Goal: Task Accomplishment & Management: Manage account settings

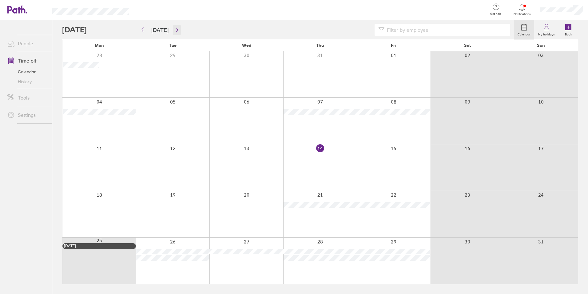
click at [176, 30] on icon "button" at bounding box center [177, 29] width 5 height 5
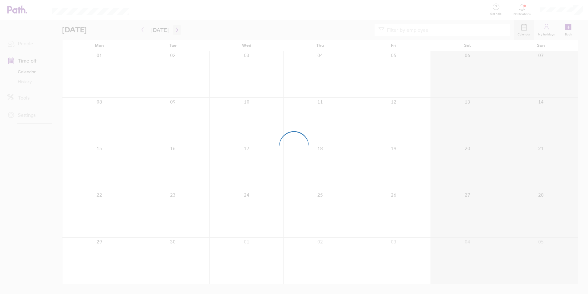
click at [176, 30] on div at bounding box center [294, 147] width 588 height 294
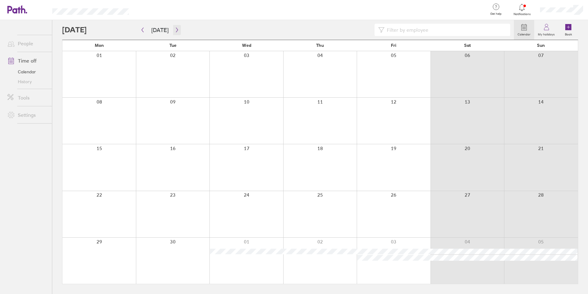
click at [176, 30] on icon "button" at bounding box center [177, 30] width 2 height 5
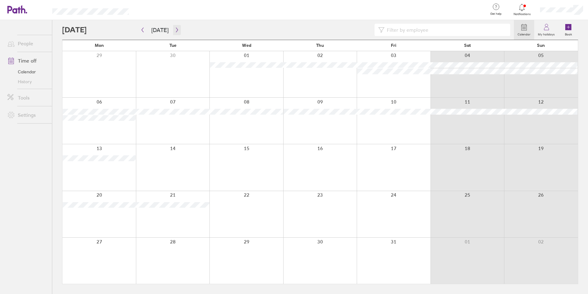
click at [176, 30] on icon "button" at bounding box center [177, 30] width 2 height 5
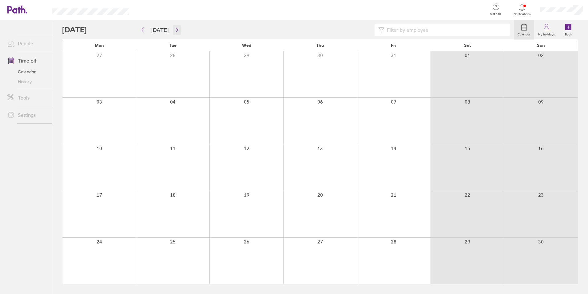
click at [175, 30] on icon "button" at bounding box center [177, 29] width 5 height 5
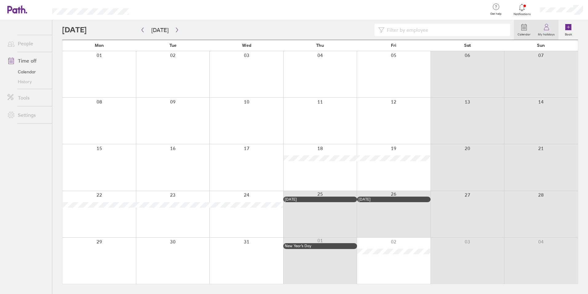
click at [547, 30] on icon at bounding box center [546, 28] width 5 height 3
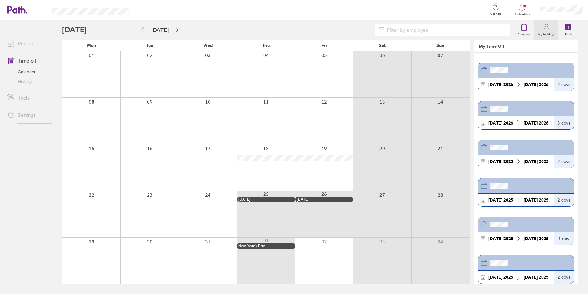
click at [560, 6] on div at bounding box center [562, 10] width 53 height 20
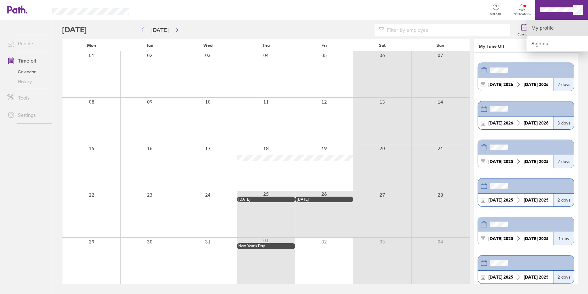
click at [548, 30] on link "My profile" at bounding box center [558, 28] width 62 height 16
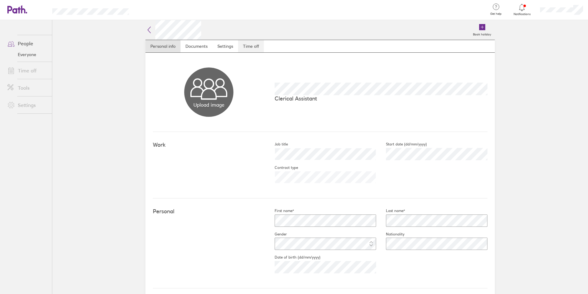
click at [249, 44] on link "Time off" at bounding box center [251, 46] width 26 height 12
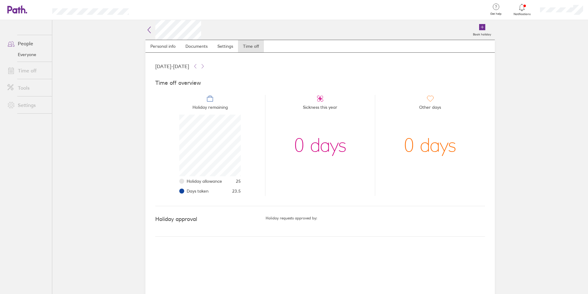
scroll to position [62, 62]
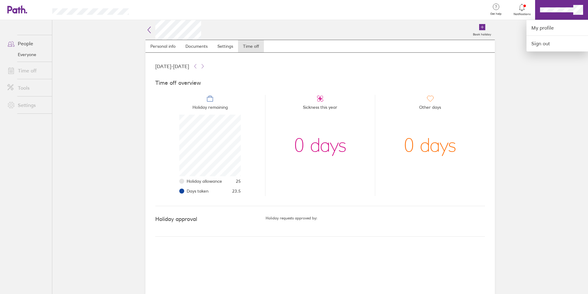
click at [519, 8] on div at bounding box center [294, 147] width 588 height 294
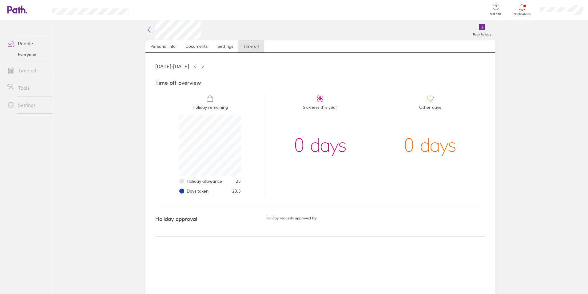
click at [522, 8] on icon at bounding box center [522, 7] width 7 height 7
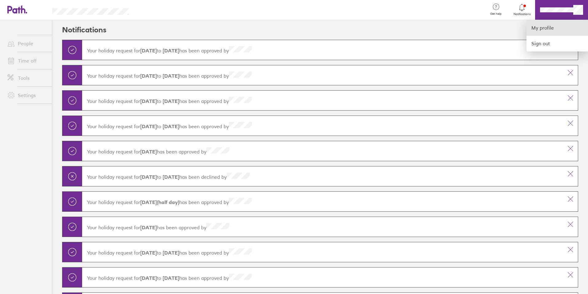
click at [541, 28] on link "My profile" at bounding box center [558, 28] width 62 height 16
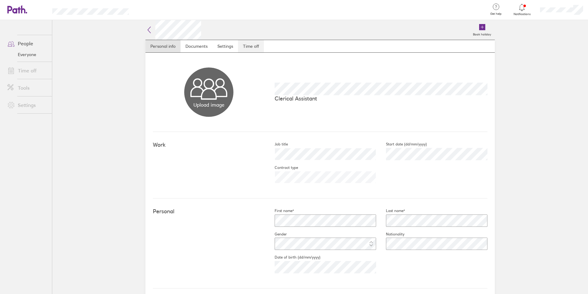
click at [247, 47] on link "Time off" at bounding box center [251, 46] width 26 height 12
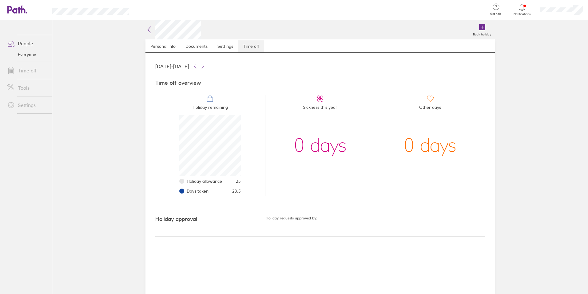
scroll to position [62, 62]
click at [198, 67] on icon at bounding box center [195, 66] width 5 height 5
click at [205, 67] on icon at bounding box center [202, 66] width 5 height 5
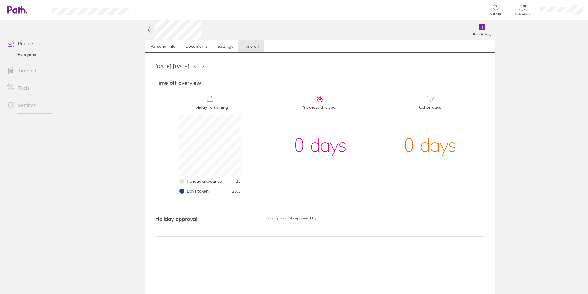
scroll to position [62, 62]
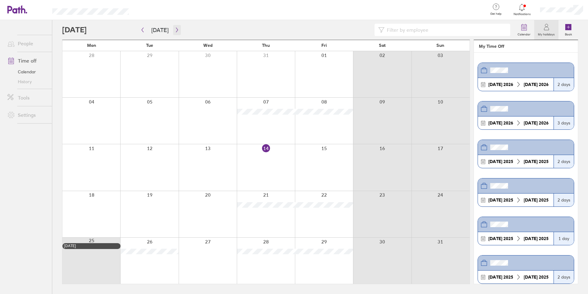
click at [175, 30] on icon "button" at bounding box center [177, 29] width 5 height 5
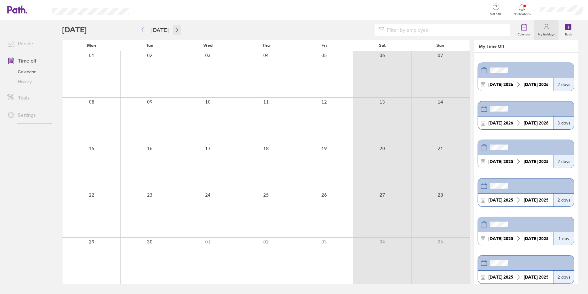
click at [175, 30] on icon "button" at bounding box center [177, 29] width 5 height 5
click at [175, 27] on icon "button" at bounding box center [177, 29] width 5 height 5
click at [175, 28] on icon "button" at bounding box center [177, 29] width 5 height 5
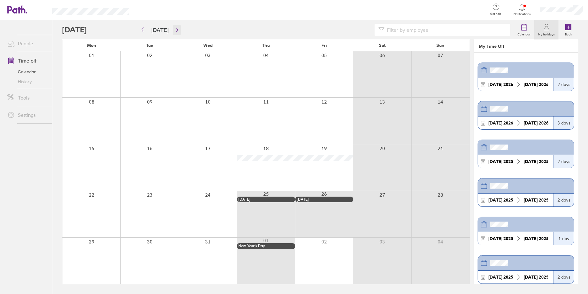
click at [173, 26] on button "button" at bounding box center [177, 30] width 8 height 10
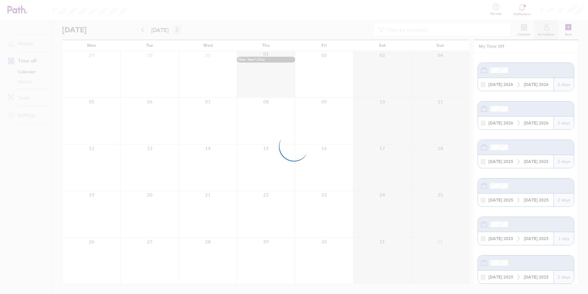
click at [174, 27] on button "button" at bounding box center [177, 30] width 8 height 10
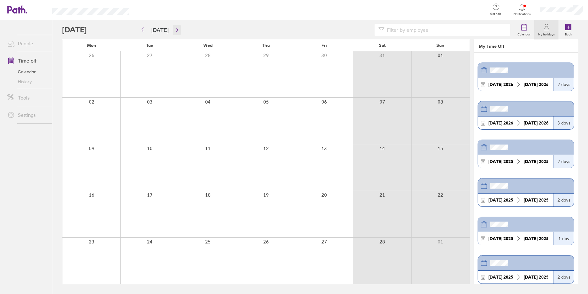
click at [174, 27] on button "button" at bounding box center [177, 30] width 8 height 10
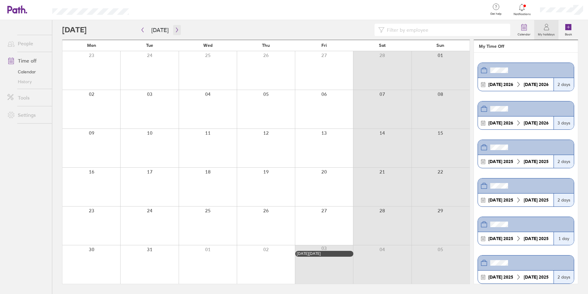
click at [174, 27] on button "button" at bounding box center [177, 30] width 8 height 10
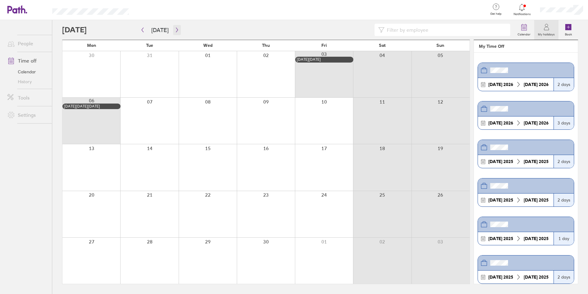
click at [174, 27] on button "button" at bounding box center [177, 30] width 8 height 10
